Goal: Submit feedback/report problem

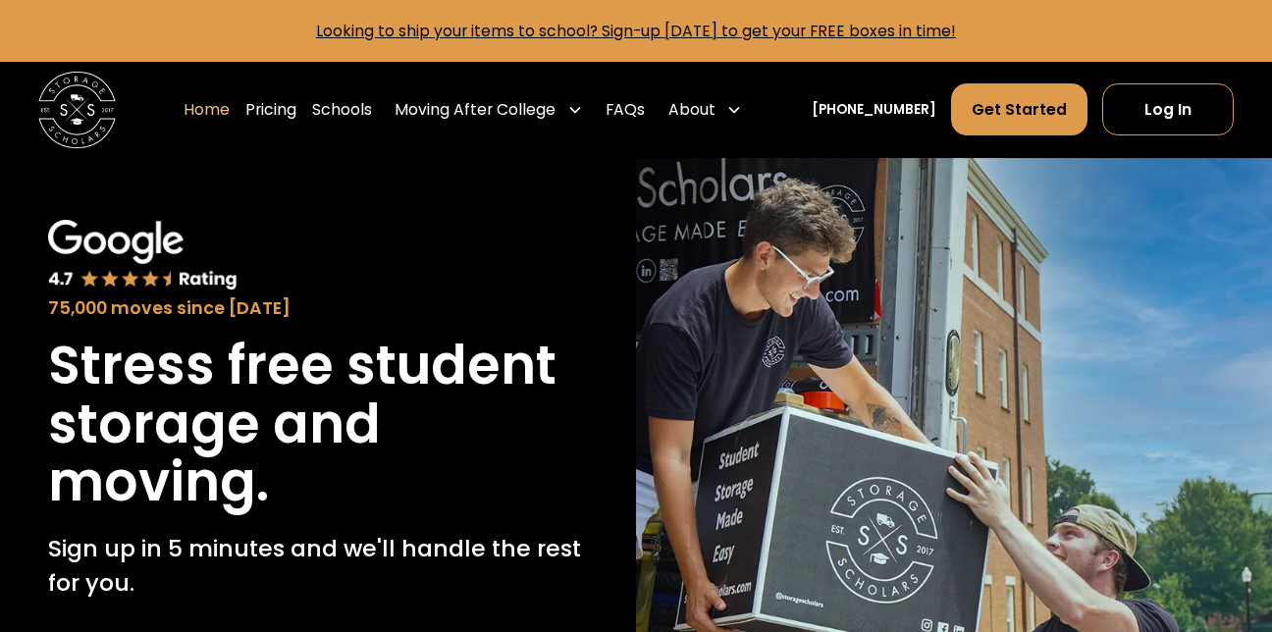
click at [723, 281] on img at bounding box center [954, 528] width 636 height 741
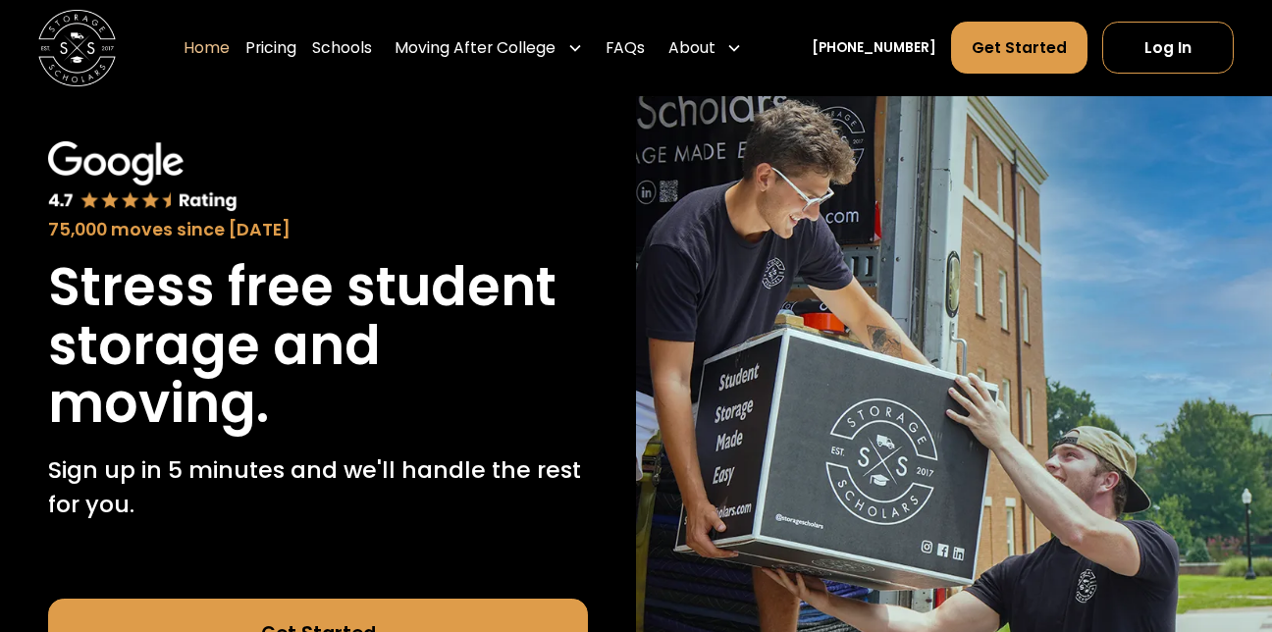
scroll to position [118, 0]
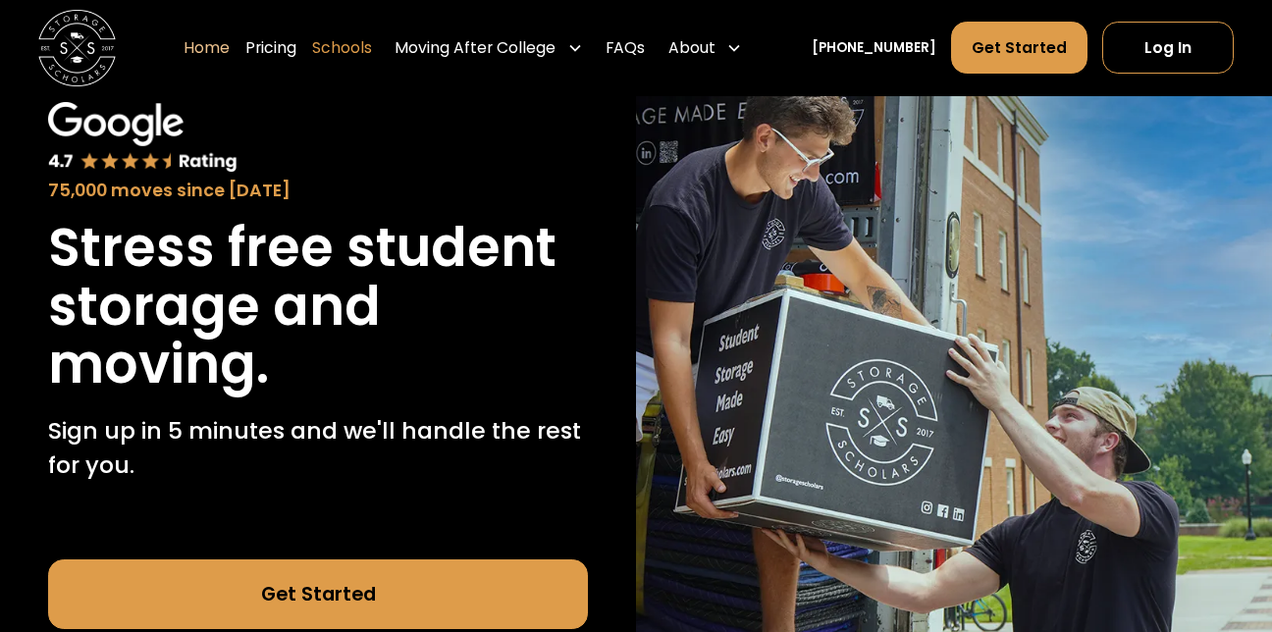
click at [372, 53] on link "Schools" at bounding box center [342, 49] width 60 height 54
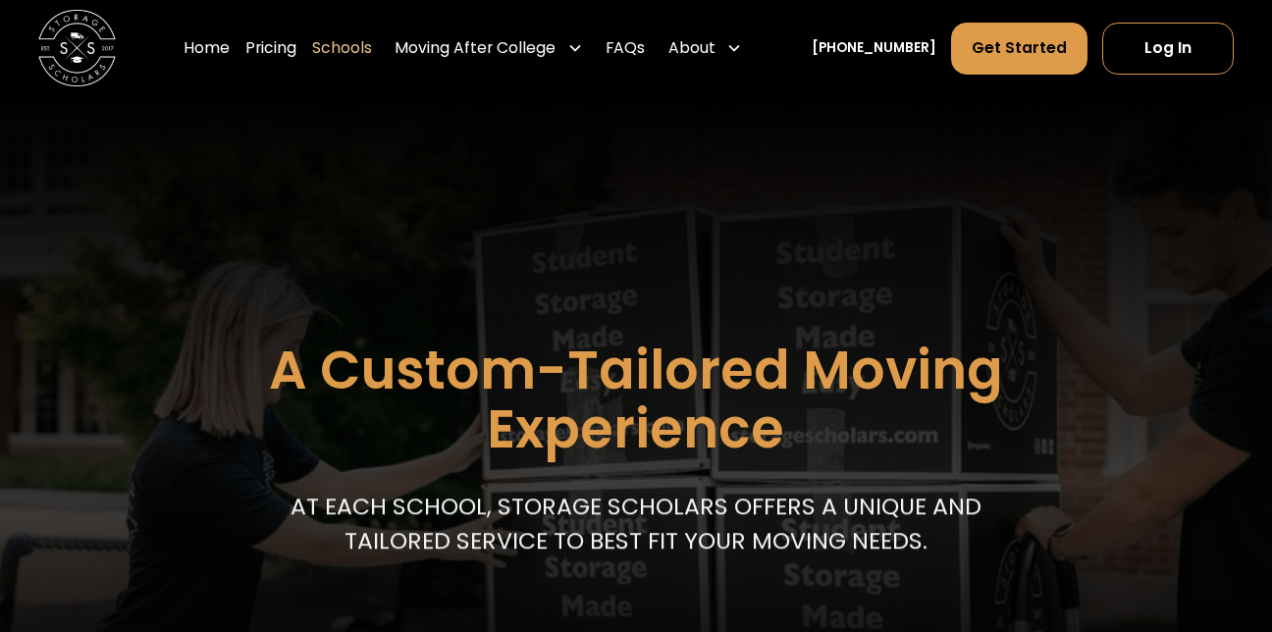
click at [457, 259] on header "A Custom-Tailored Moving Experience At each school, storage scholars offers a u…" at bounding box center [636, 416] width 1272 height 640
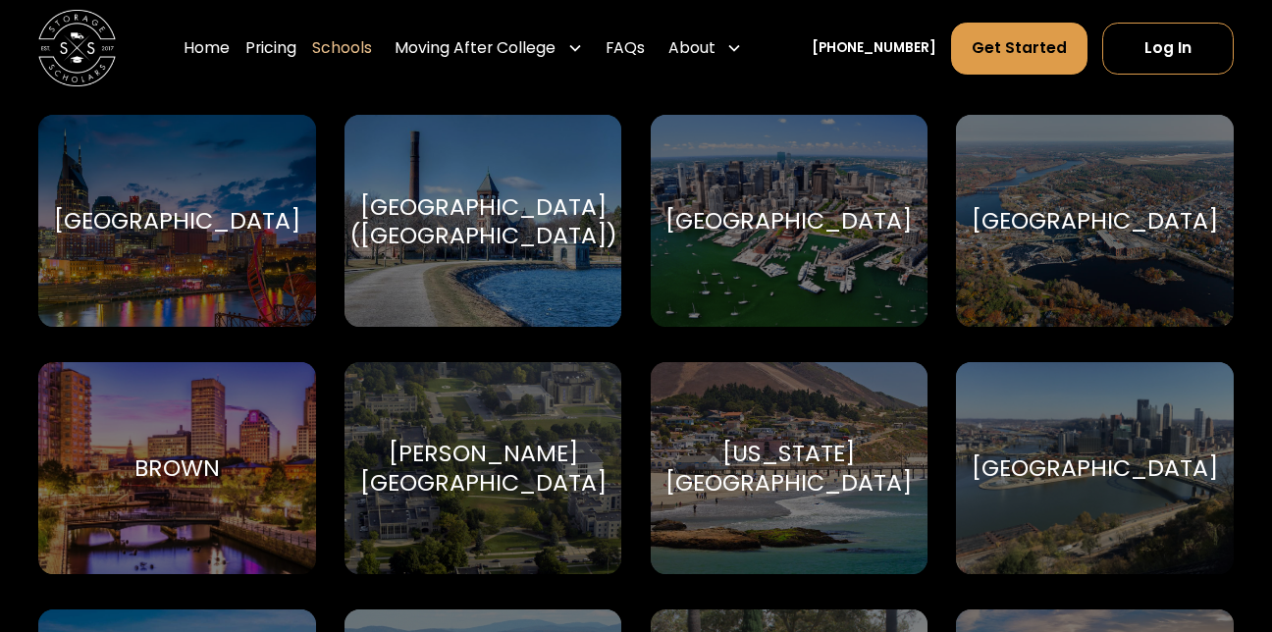
scroll to position [569, 0]
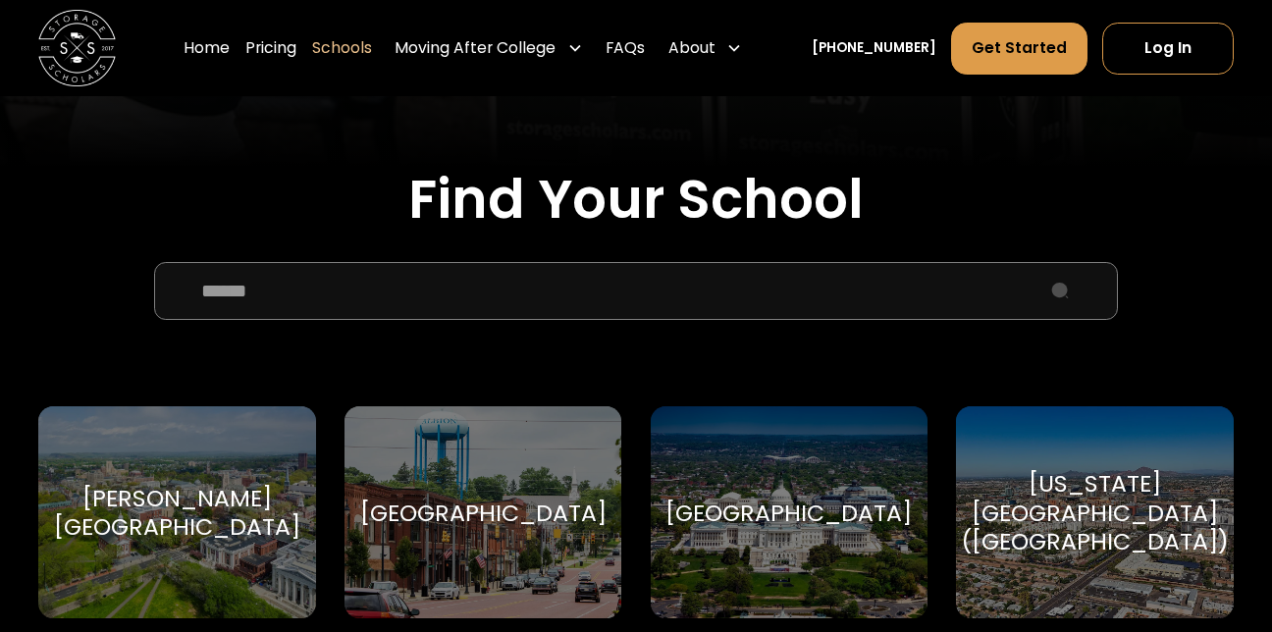
click at [804, 319] on input "School Select Form" at bounding box center [635, 291] width 963 height 58
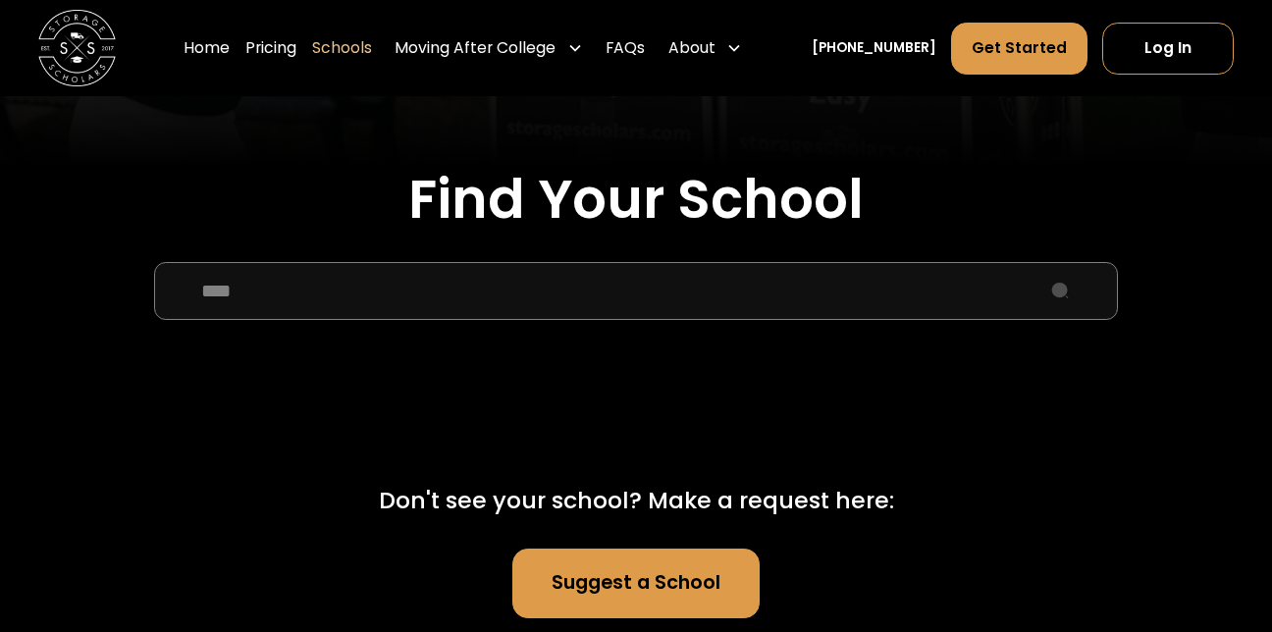
type input "****"
click at [652, 600] on link "Suggest a School" at bounding box center [636, 583] width 248 height 70
